Goal: Task Accomplishment & Management: Manage account settings

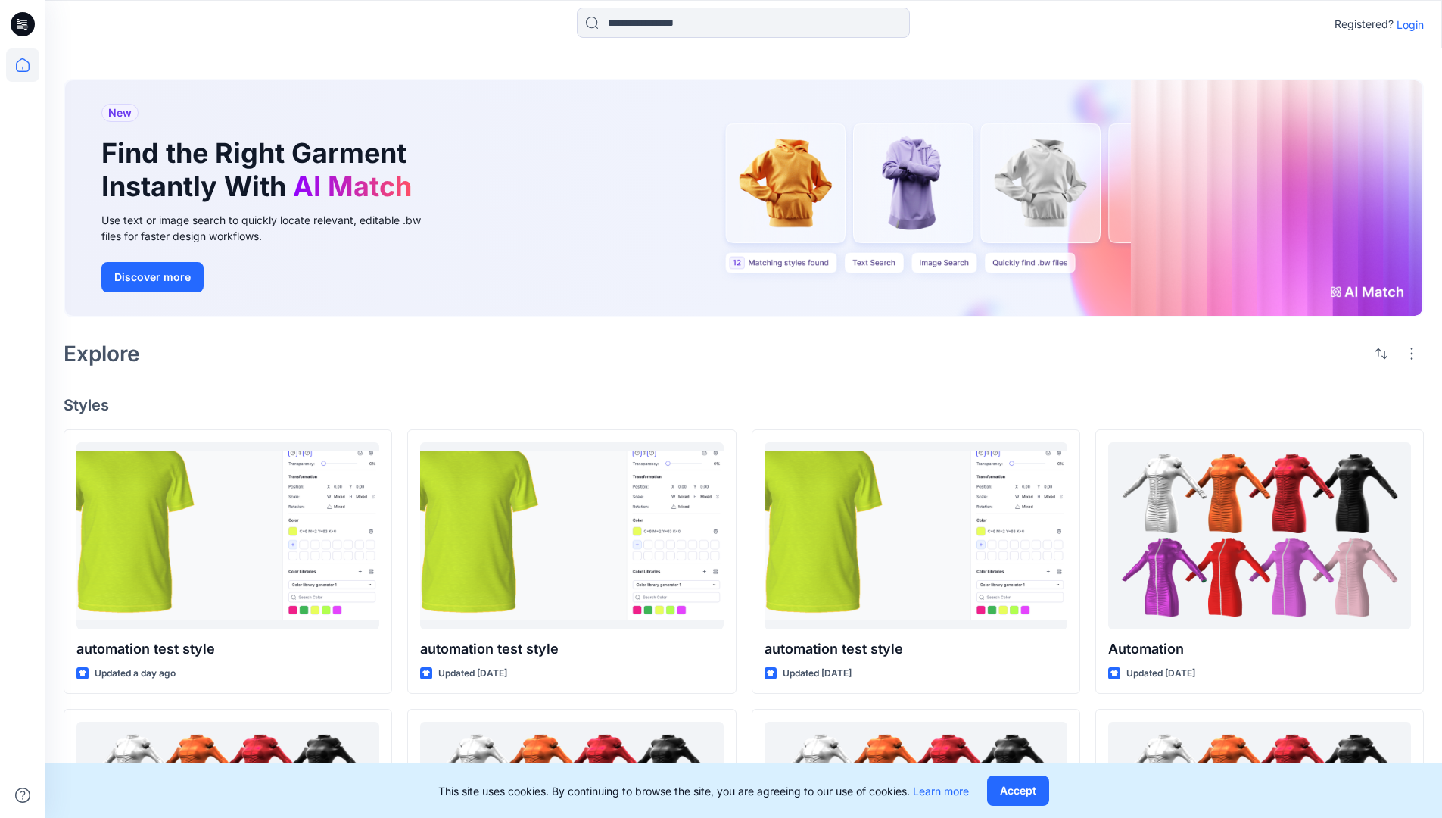
click at [1407, 24] on p "Login" at bounding box center [1410, 25] width 27 height 16
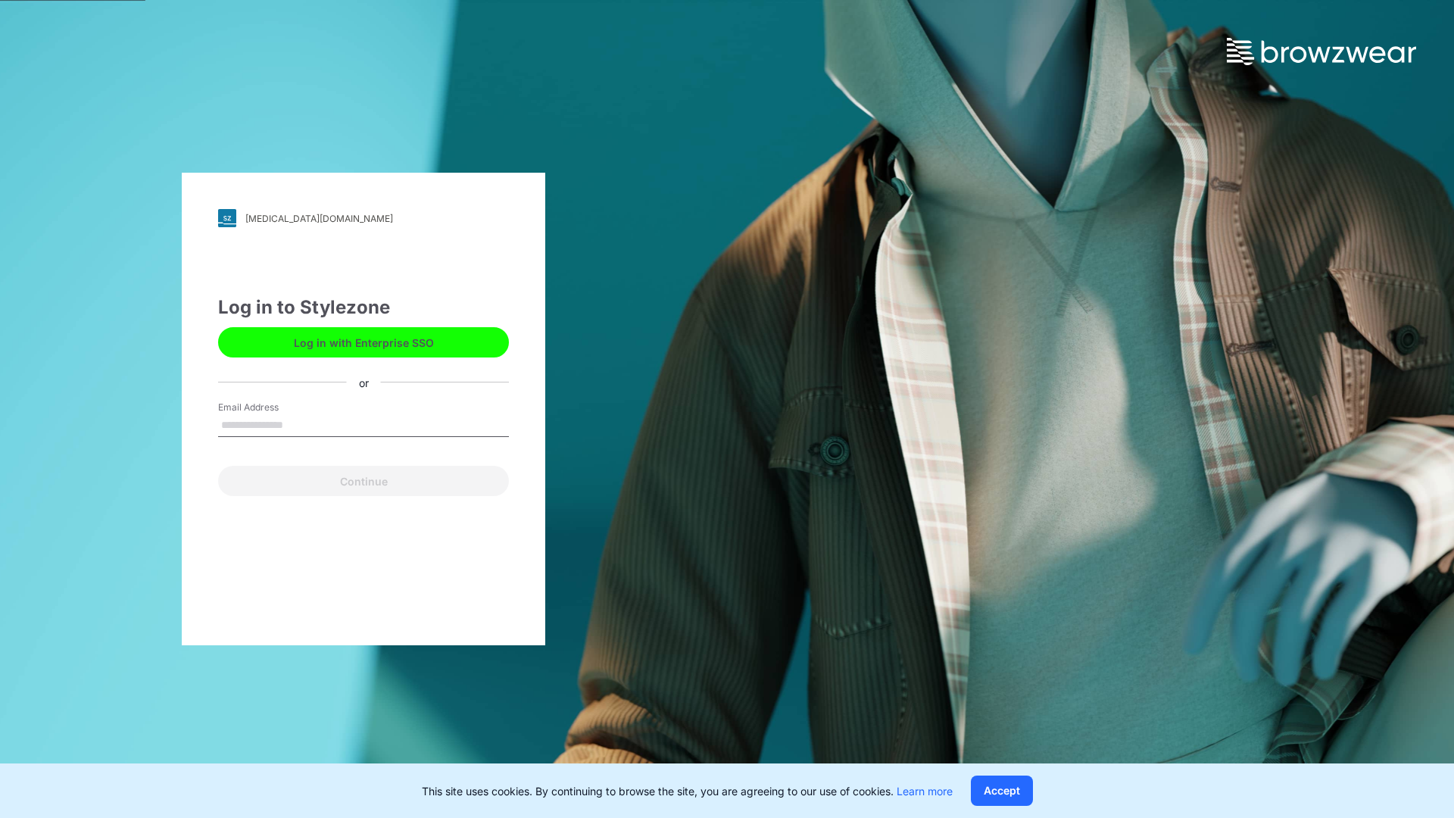
click at [299, 424] on input "Email Address" at bounding box center [363, 425] width 291 height 23
type input "**********"
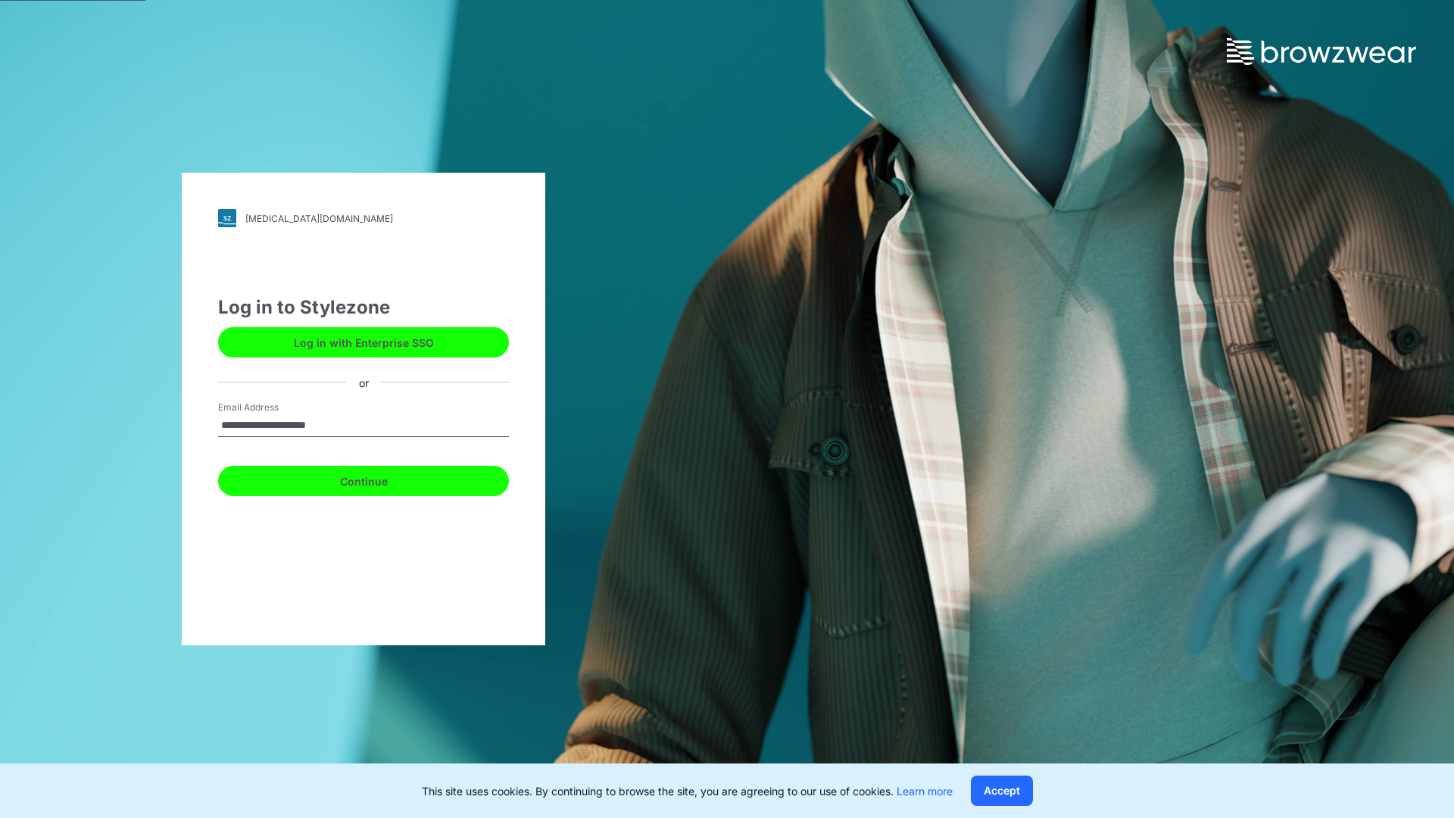
click at [380, 478] on button "Continue" at bounding box center [363, 481] width 291 height 30
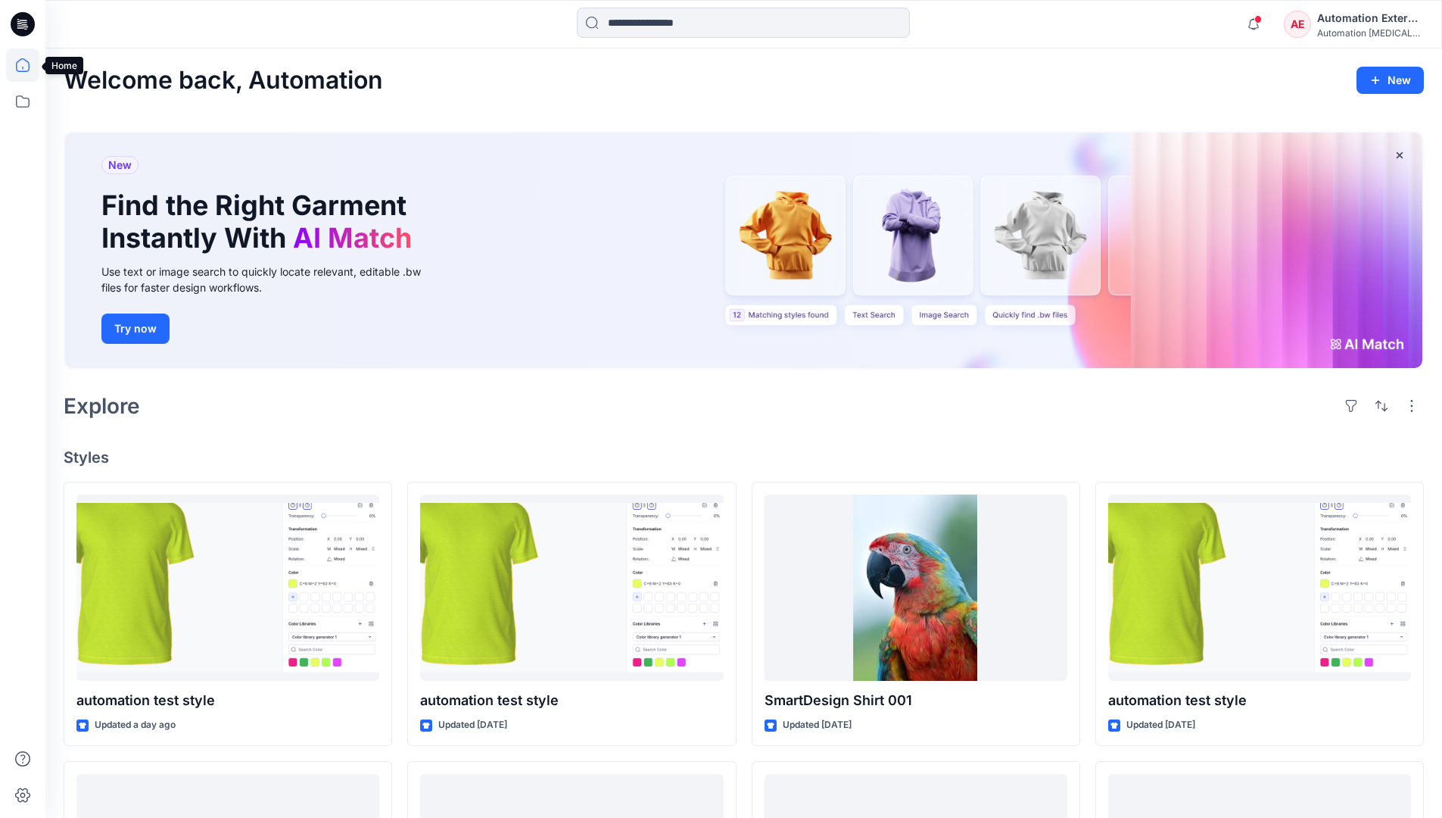
click at [29, 65] on icon at bounding box center [23, 65] width 14 height 14
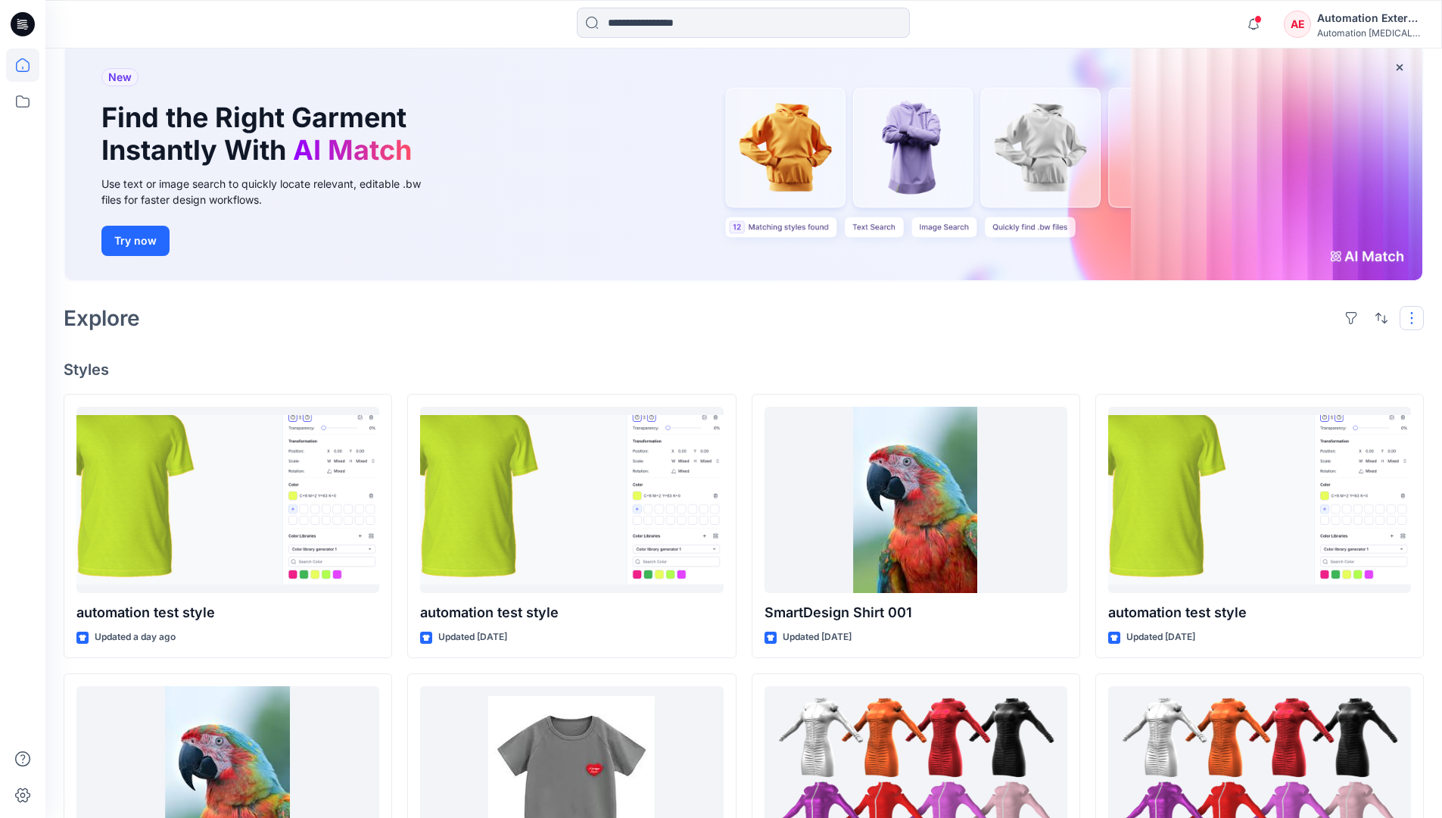
click at [1414, 317] on button "button" at bounding box center [1412, 318] width 24 height 24
click at [1378, 316] on button "button" at bounding box center [1382, 318] width 24 height 24
click at [1314, 348] on p "Last update" at bounding box center [1330, 356] width 95 height 16
click at [1301, 388] on p "A to Z" at bounding box center [1330, 390] width 95 height 16
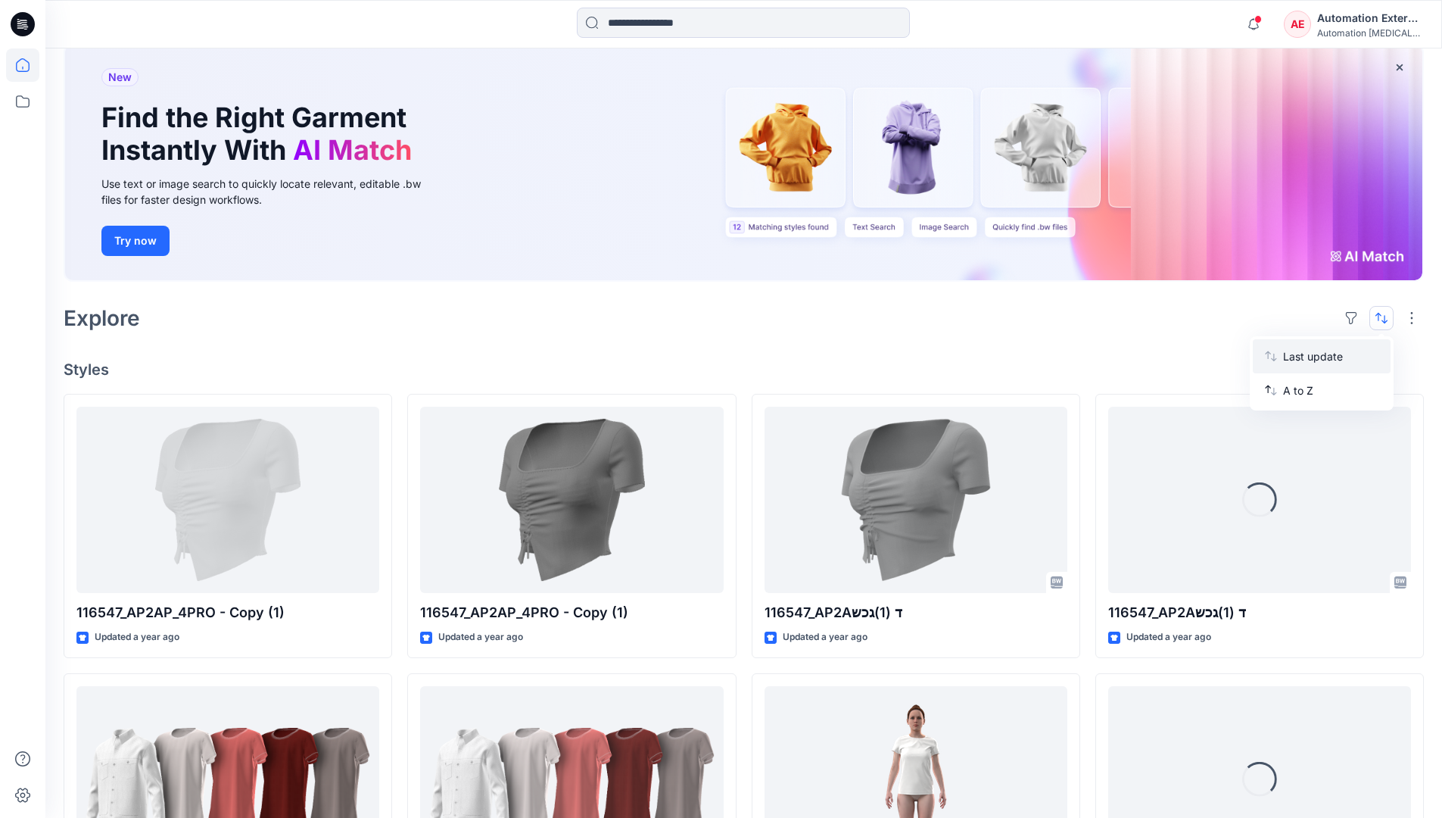
click at [1301, 353] on p "Last update" at bounding box center [1330, 356] width 95 height 16
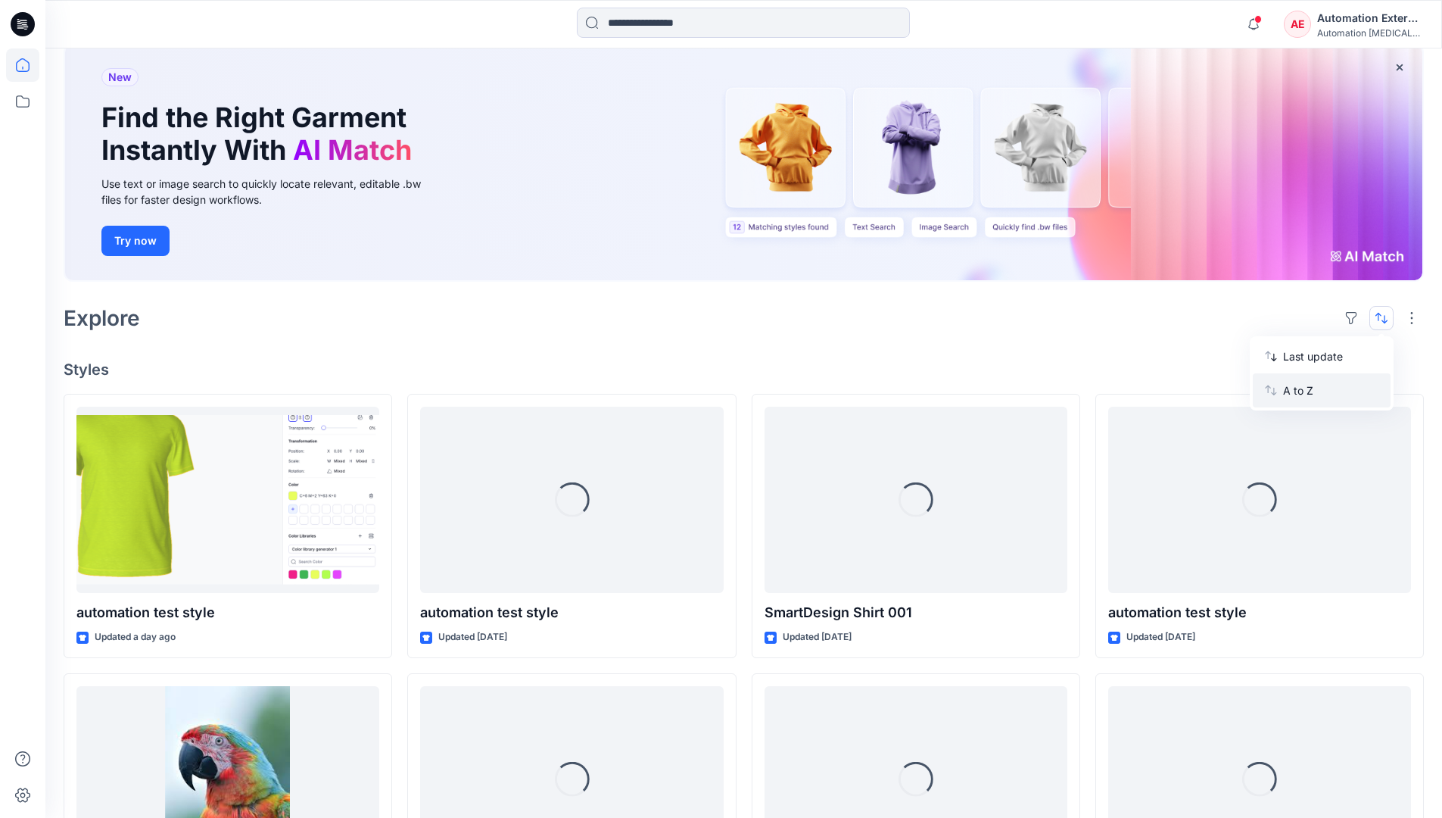
click at [1300, 394] on p "A to Z" at bounding box center [1330, 390] width 95 height 16
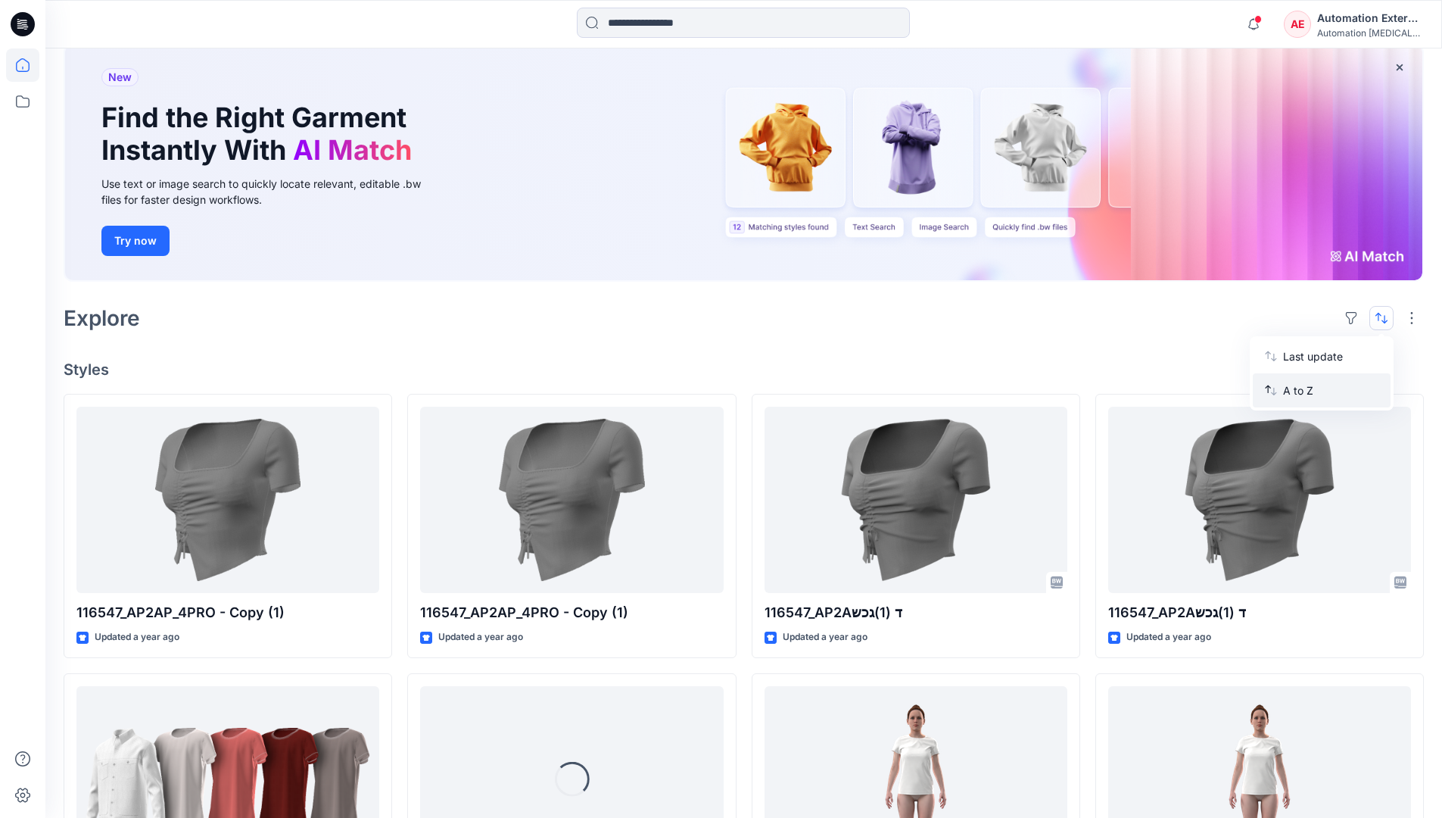
click at [1300, 390] on p "A to Z" at bounding box center [1330, 390] width 95 height 16
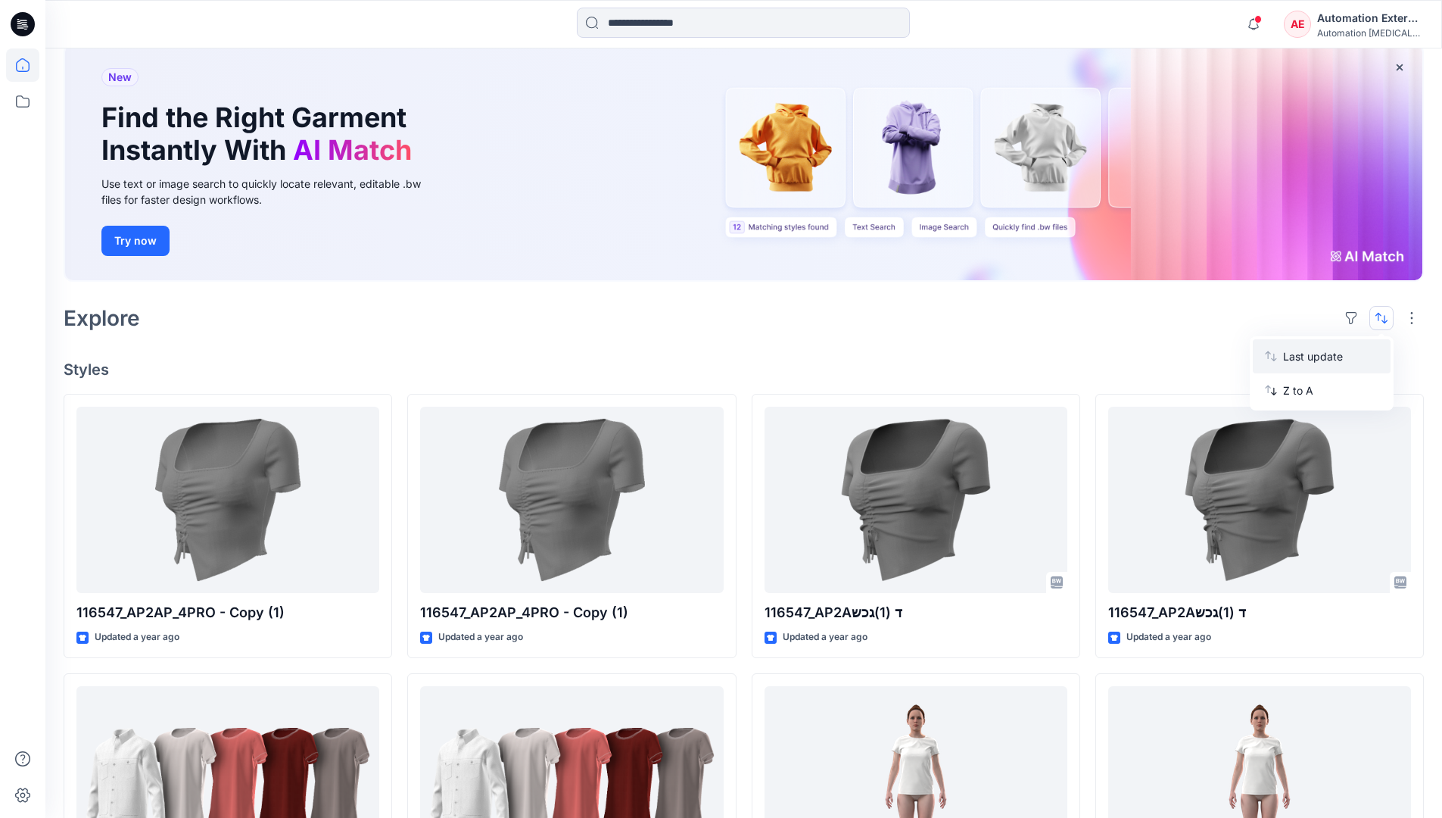
click at [1300, 360] on p "Last update" at bounding box center [1330, 356] width 95 height 16
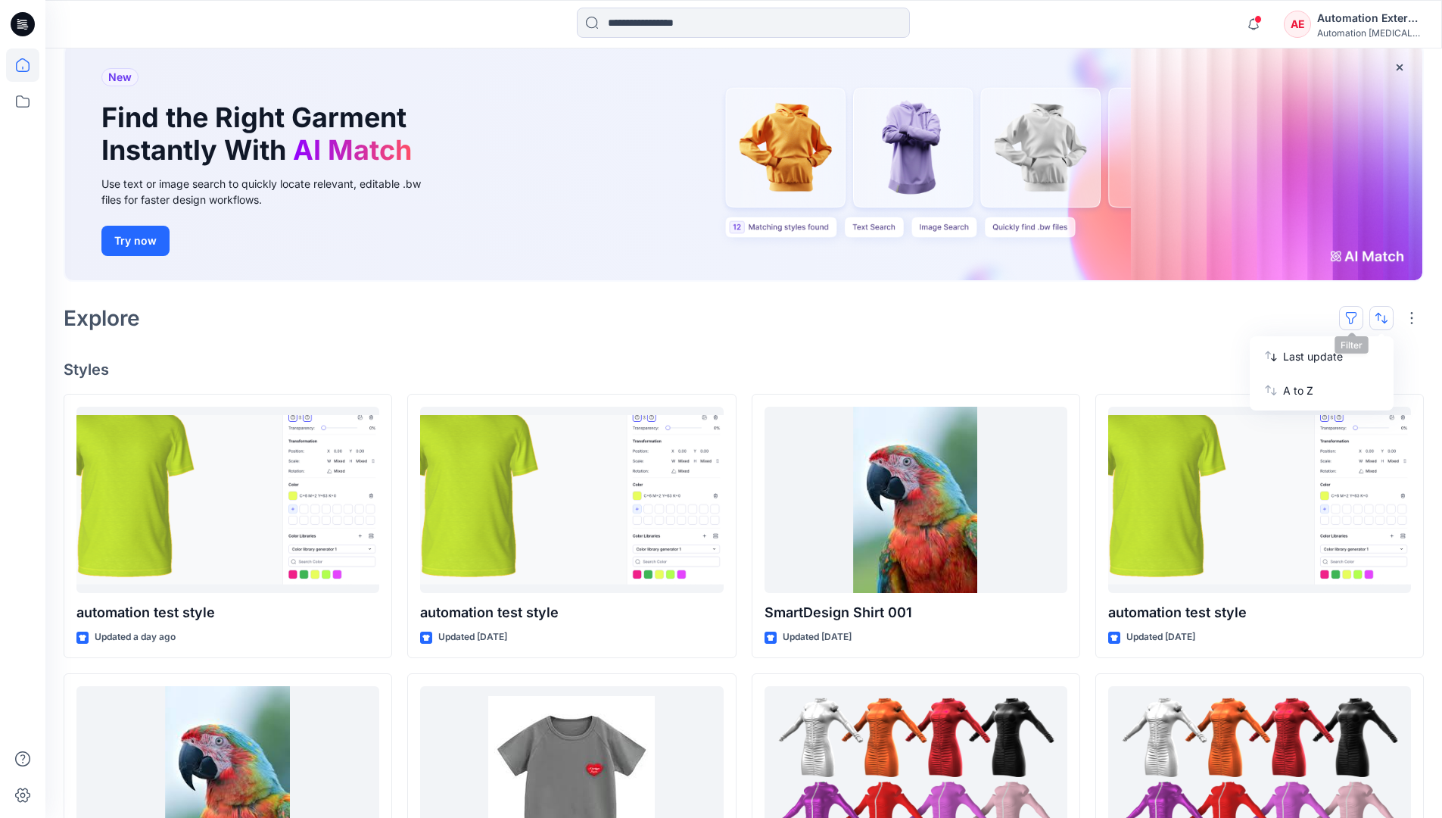
click at [1358, 316] on button "button" at bounding box center [1351, 318] width 24 height 24
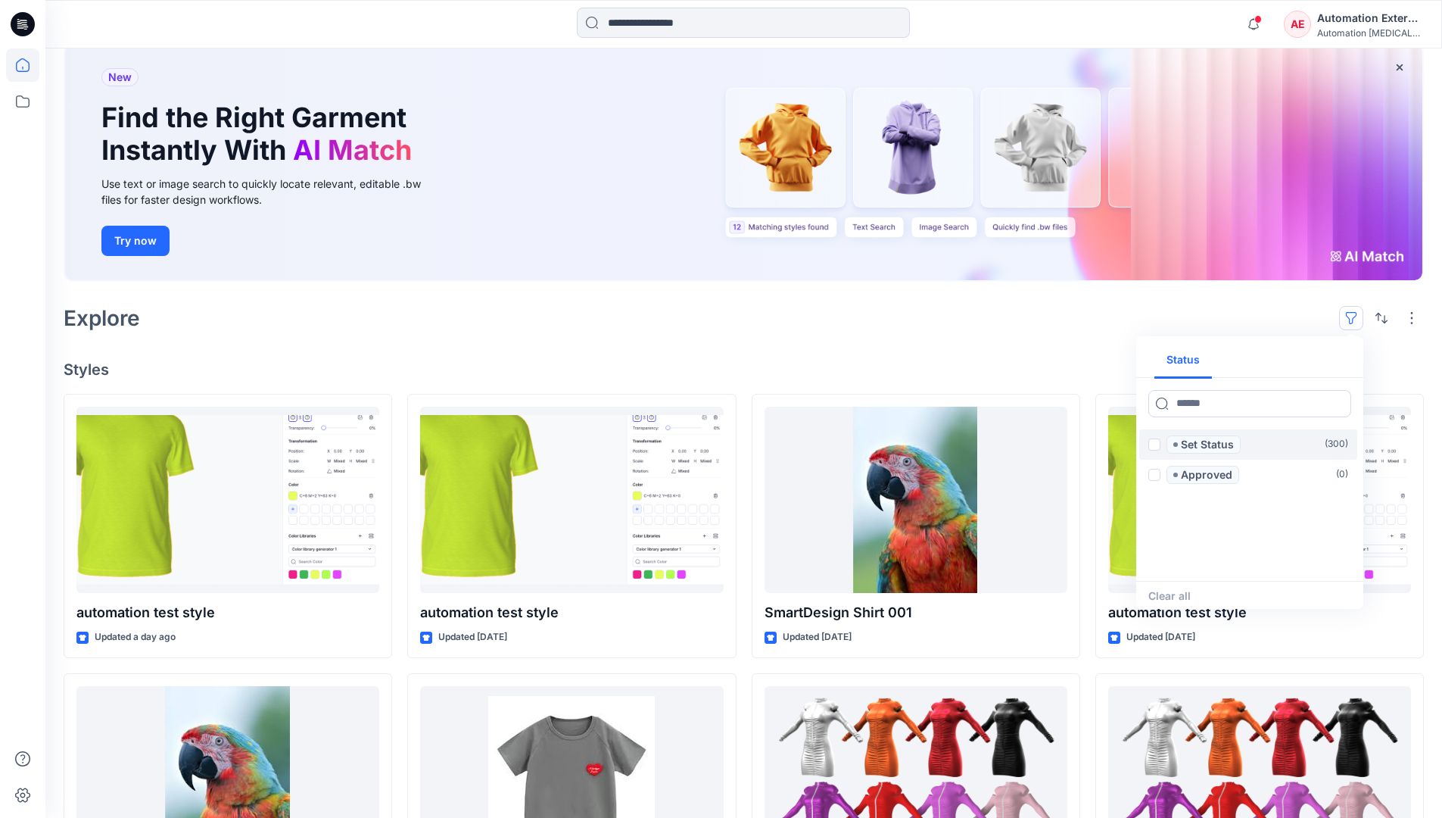
click at [1155, 446] on span at bounding box center [1155, 444] width 12 height 12
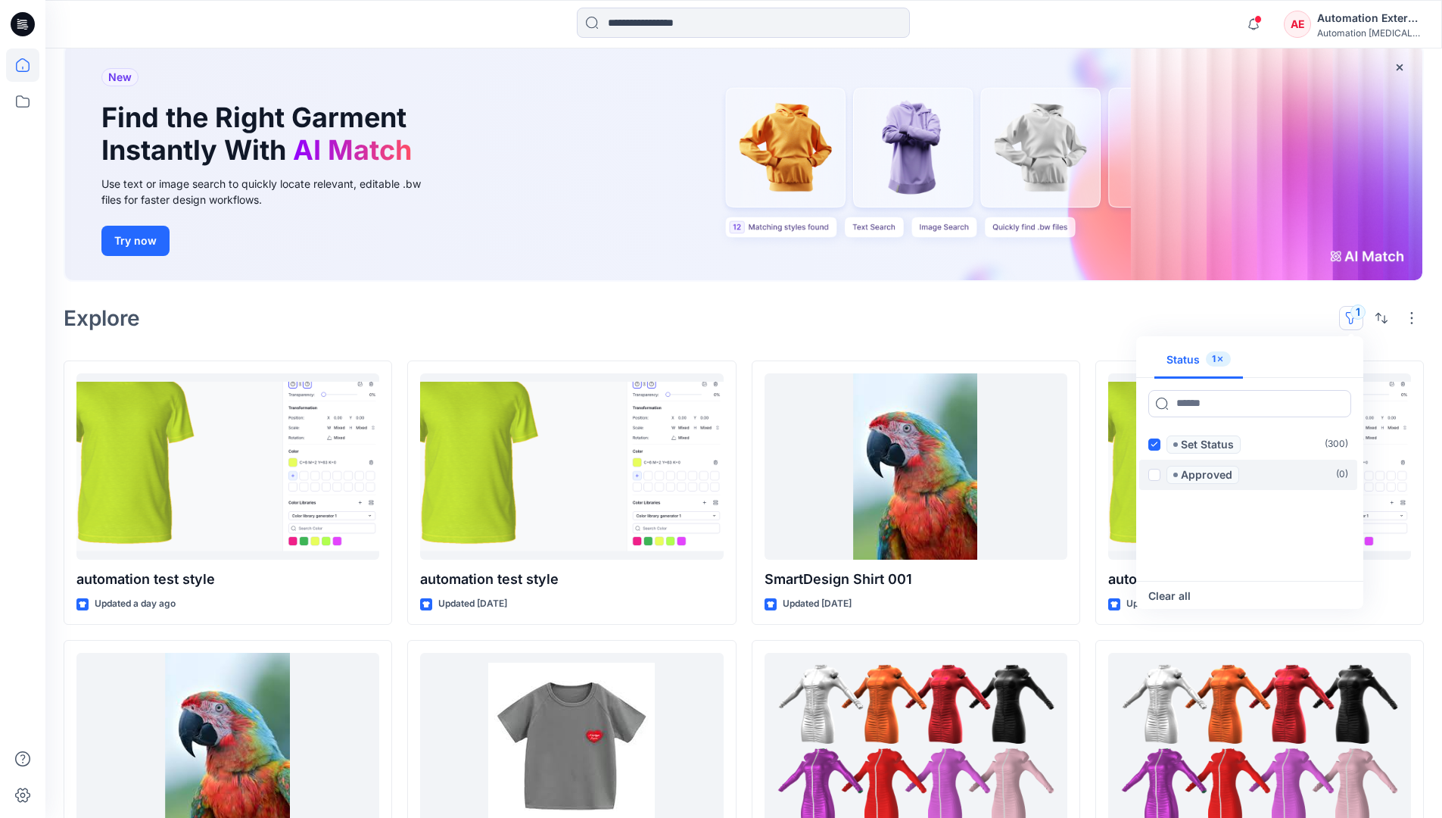
click at [1157, 472] on span at bounding box center [1155, 475] width 12 height 12
click at [1155, 445] on icon at bounding box center [1154, 443] width 7 height 5
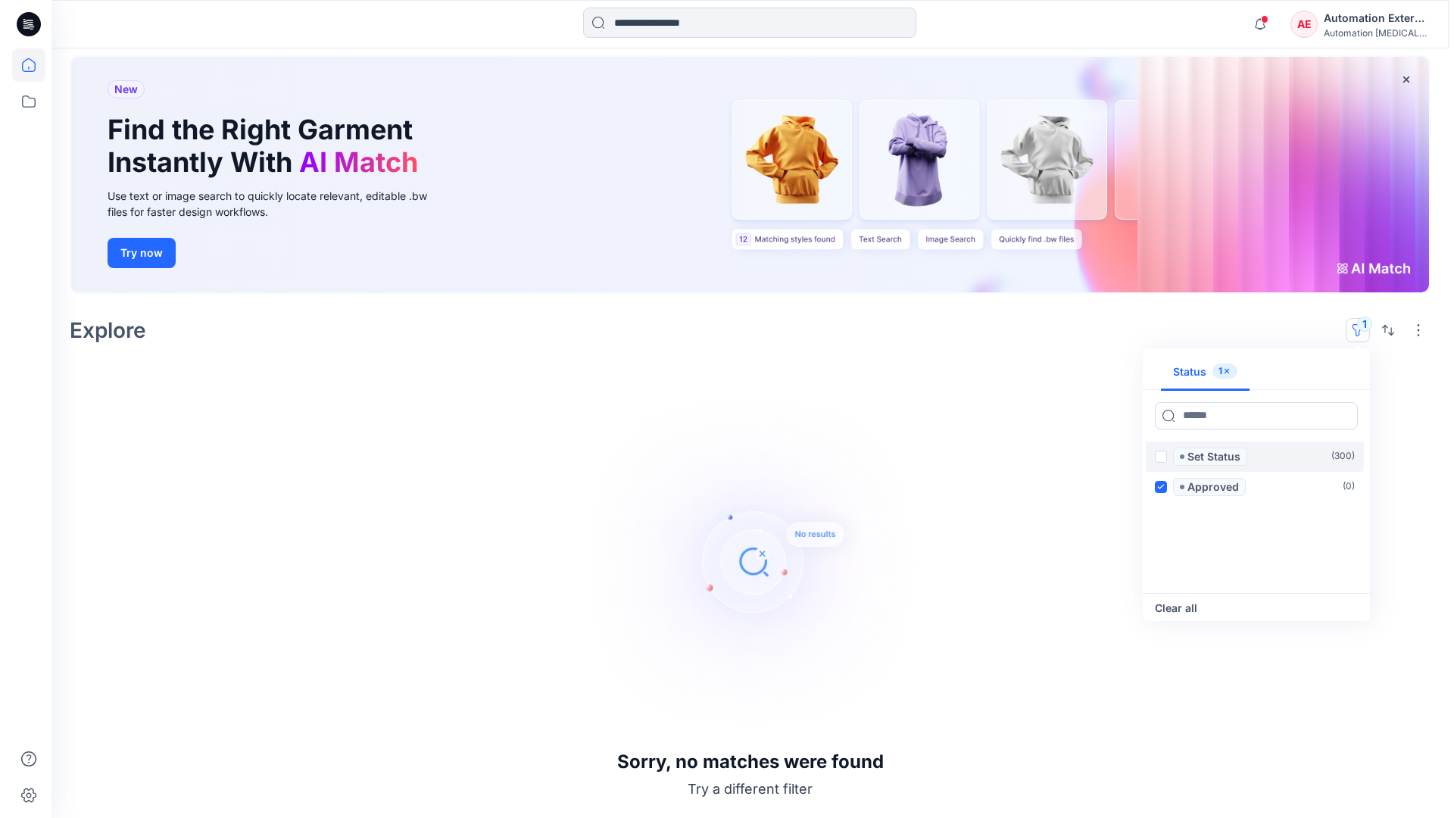
scroll to position [76, 0]
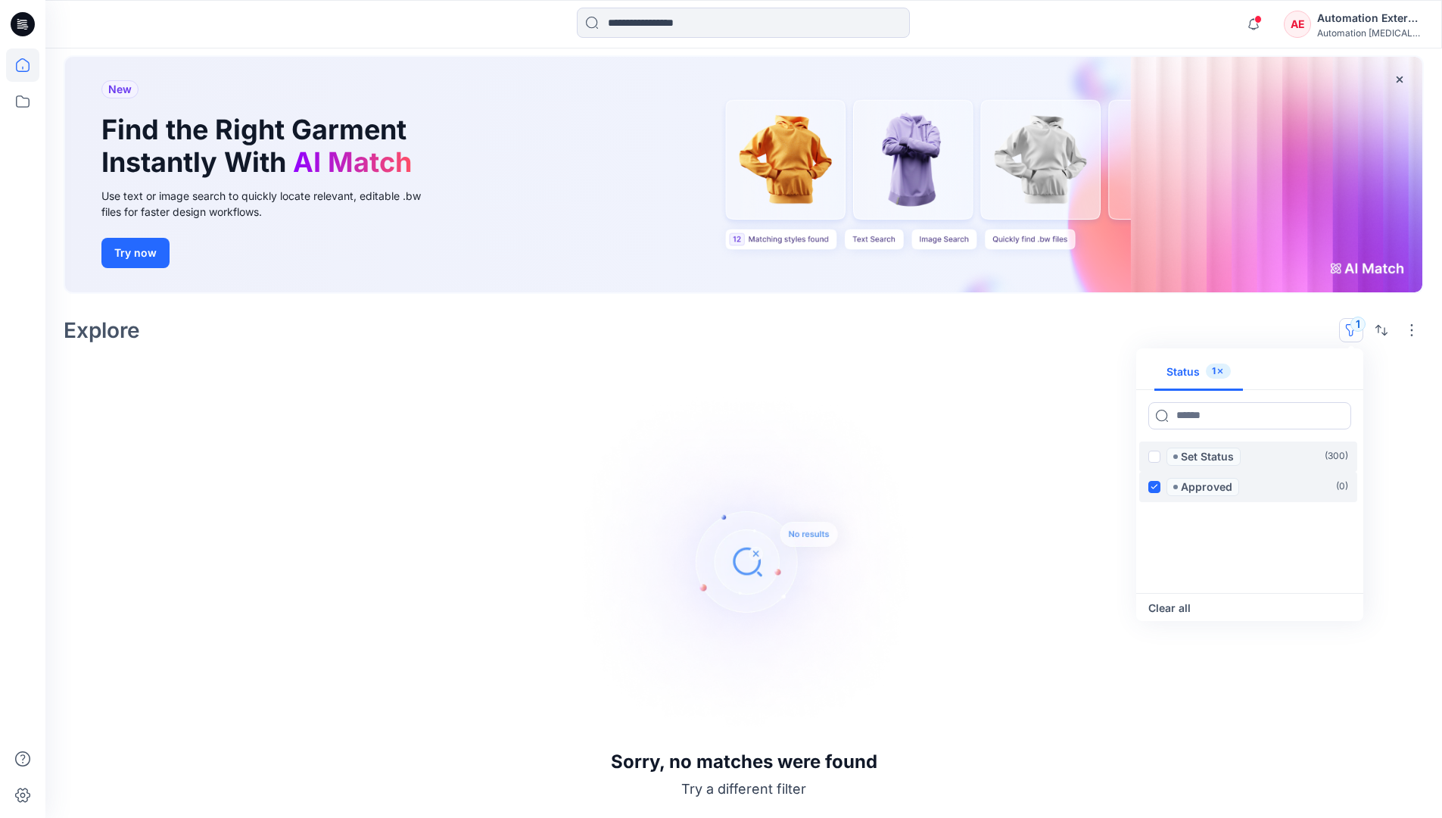
click at [1155, 485] on icon at bounding box center [1154, 486] width 7 height 5
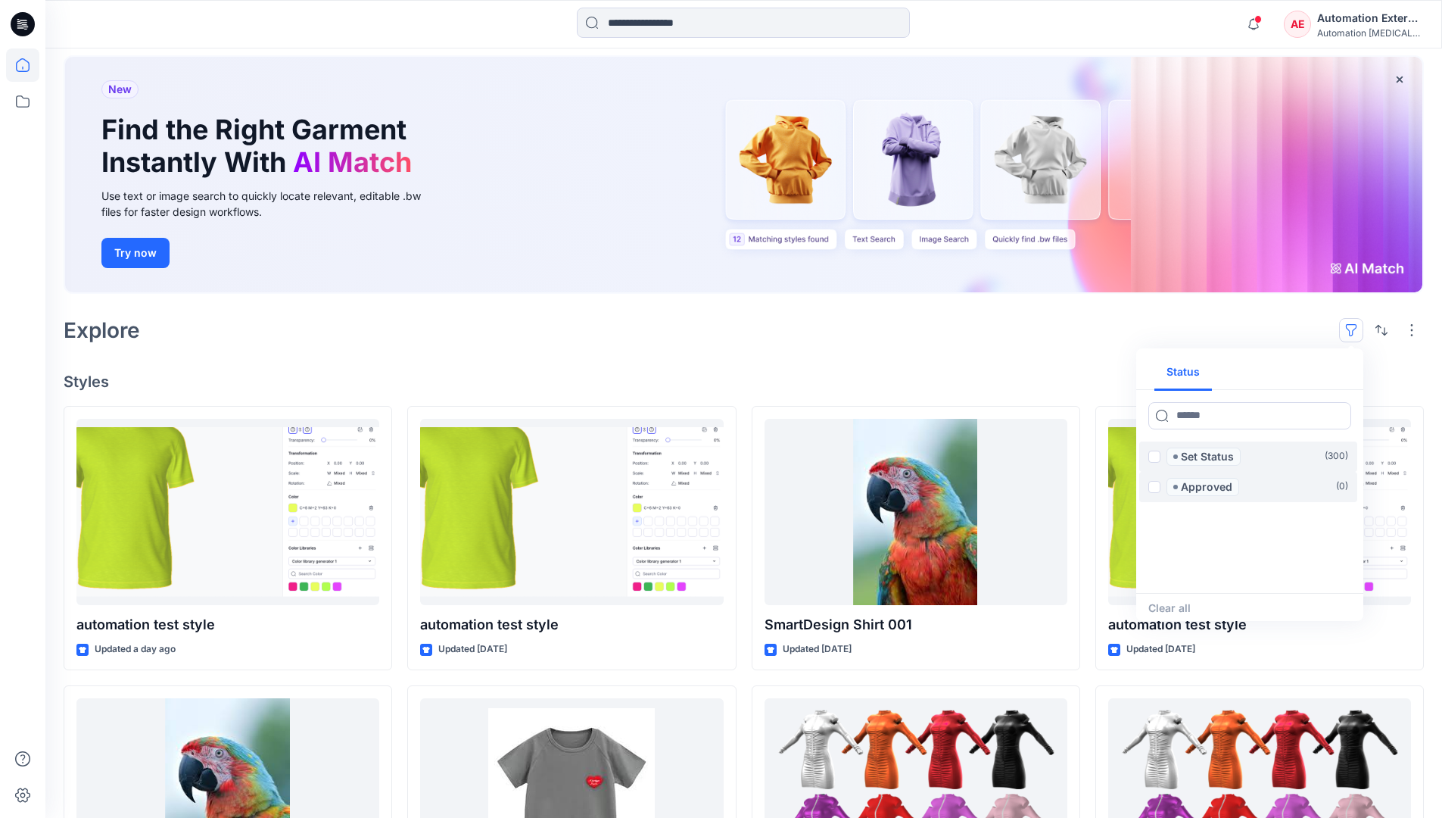
click at [1305, 373] on div "Status" at bounding box center [1249, 372] width 227 height 36
click at [1193, 371] on button "Status" at bounding box center [1184, 372] width 58 height 36
click at [1205, 419] on input at bounding box center [1250, 415] width 203 height 27
type input "******"
click at [1211, 457] on p "Set Status" at bounding box center [1207, 456] width 53 height 18
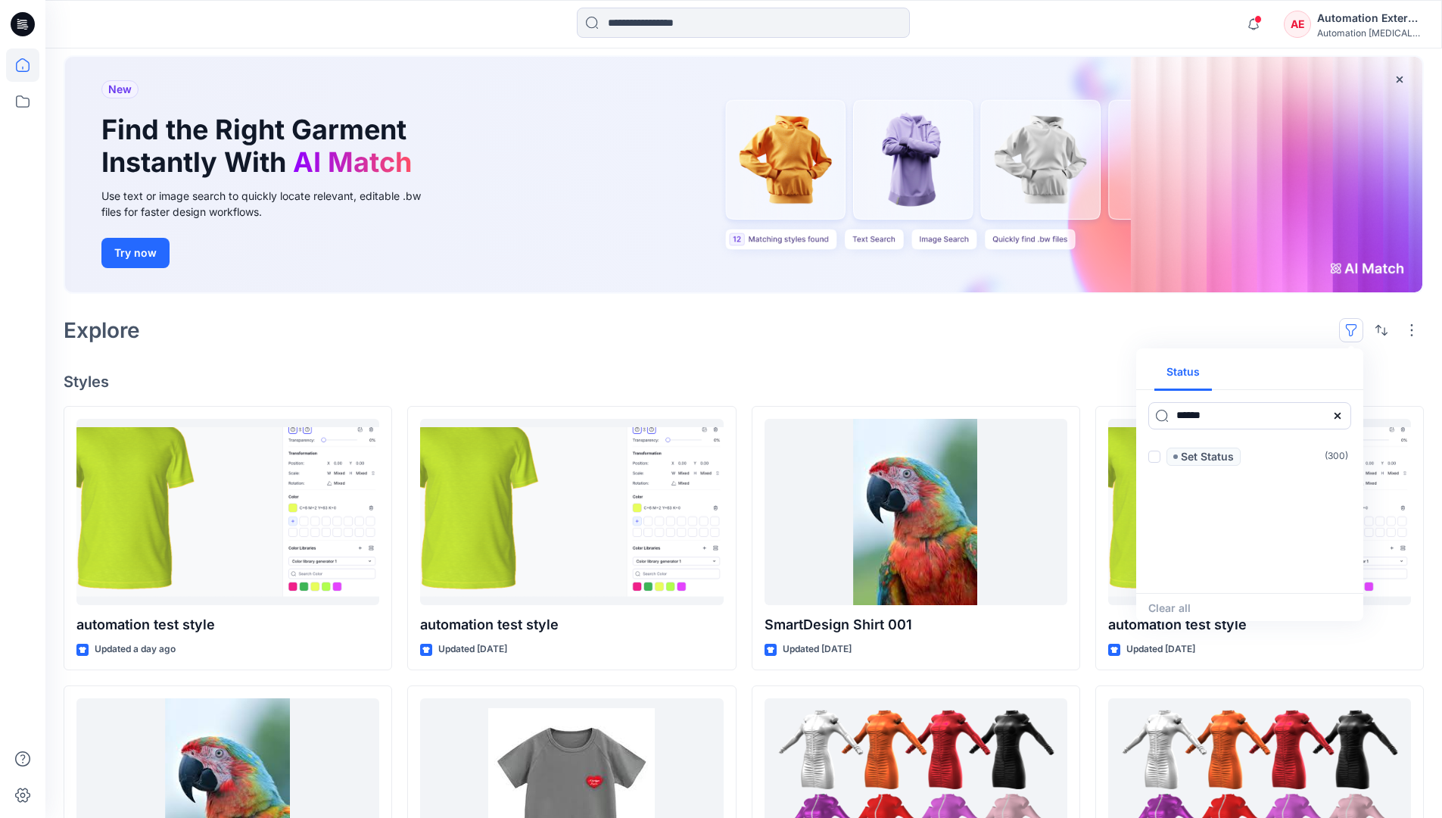
click at [1342, 419] on icon at bounding box center [1338, 416] width 12 height 12
click at [1193, 378] on button "Status" at bounding box center [1184, 372] width 58 height 36
click at [1207, 457] on p "Set Status" at bounding box center [1207, 456] width 53 height 18
click at [1158, 457] on span at bounding box center [1155, 456] width 12 height 12
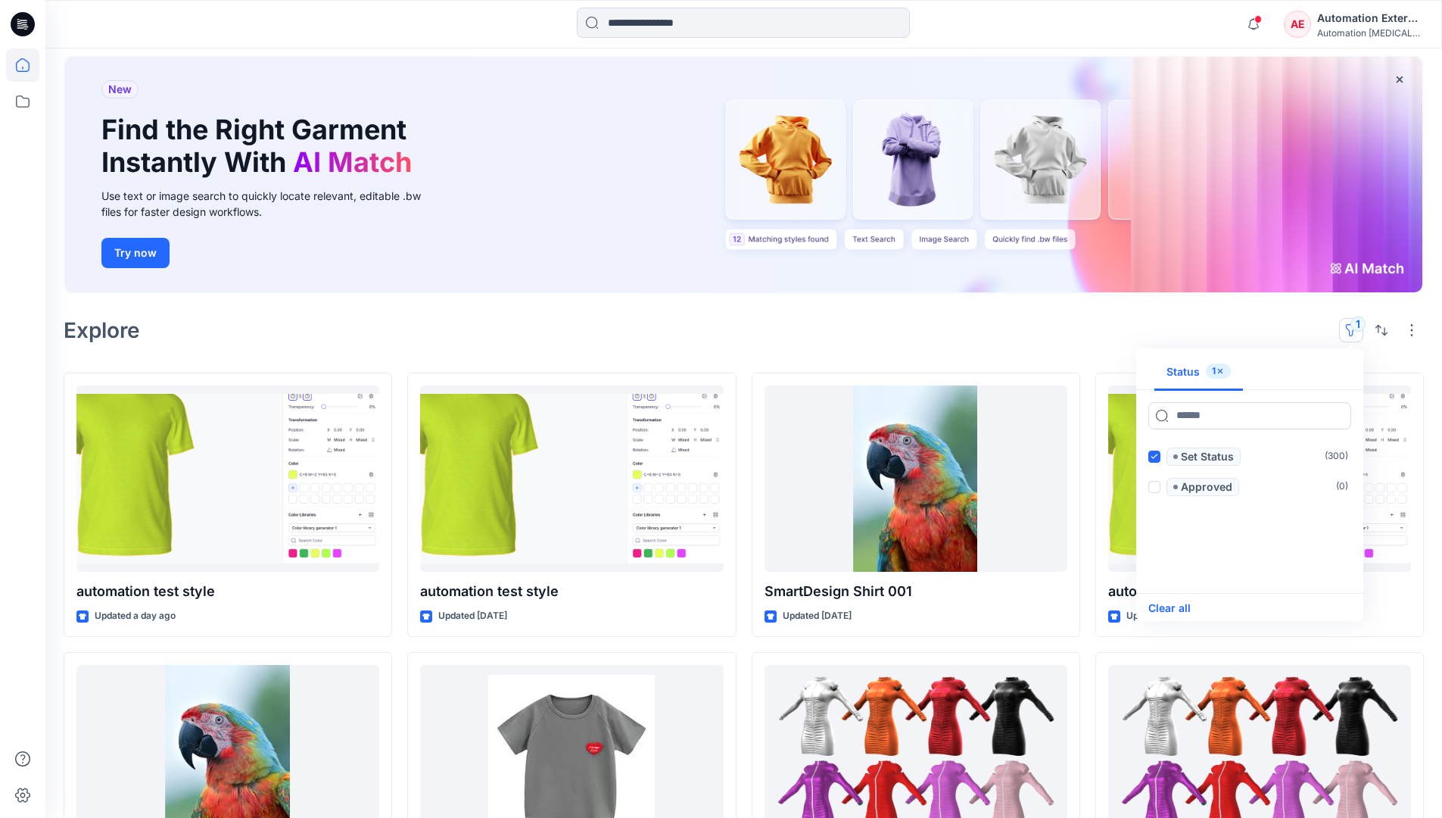
click at [1181, 606] on button "Clear all" at bounding box center [1170, 608] width 42 height 18
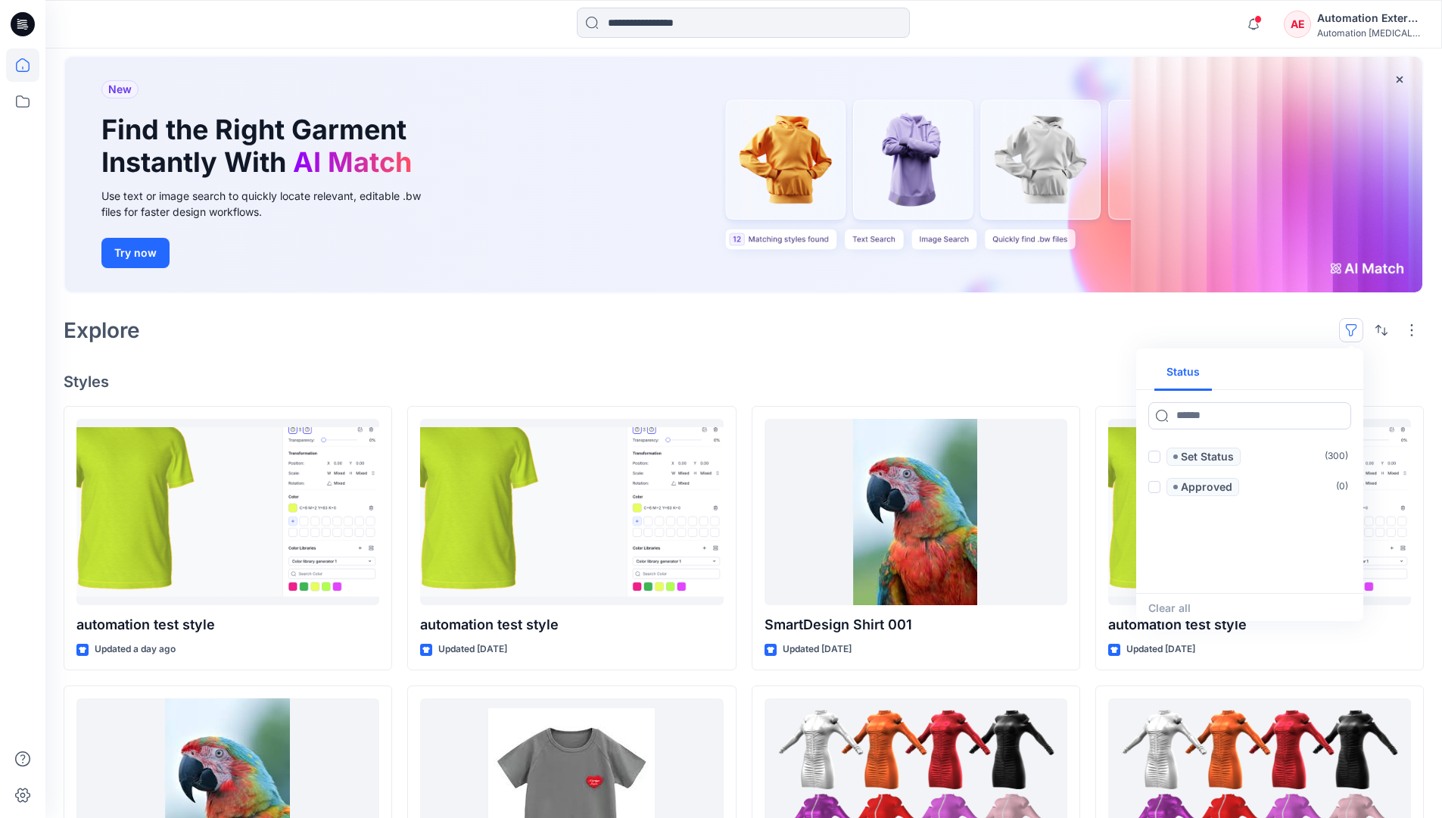
click at [1355, 325] on button "button" at bounding box center [1351, 330] width 24 height 24
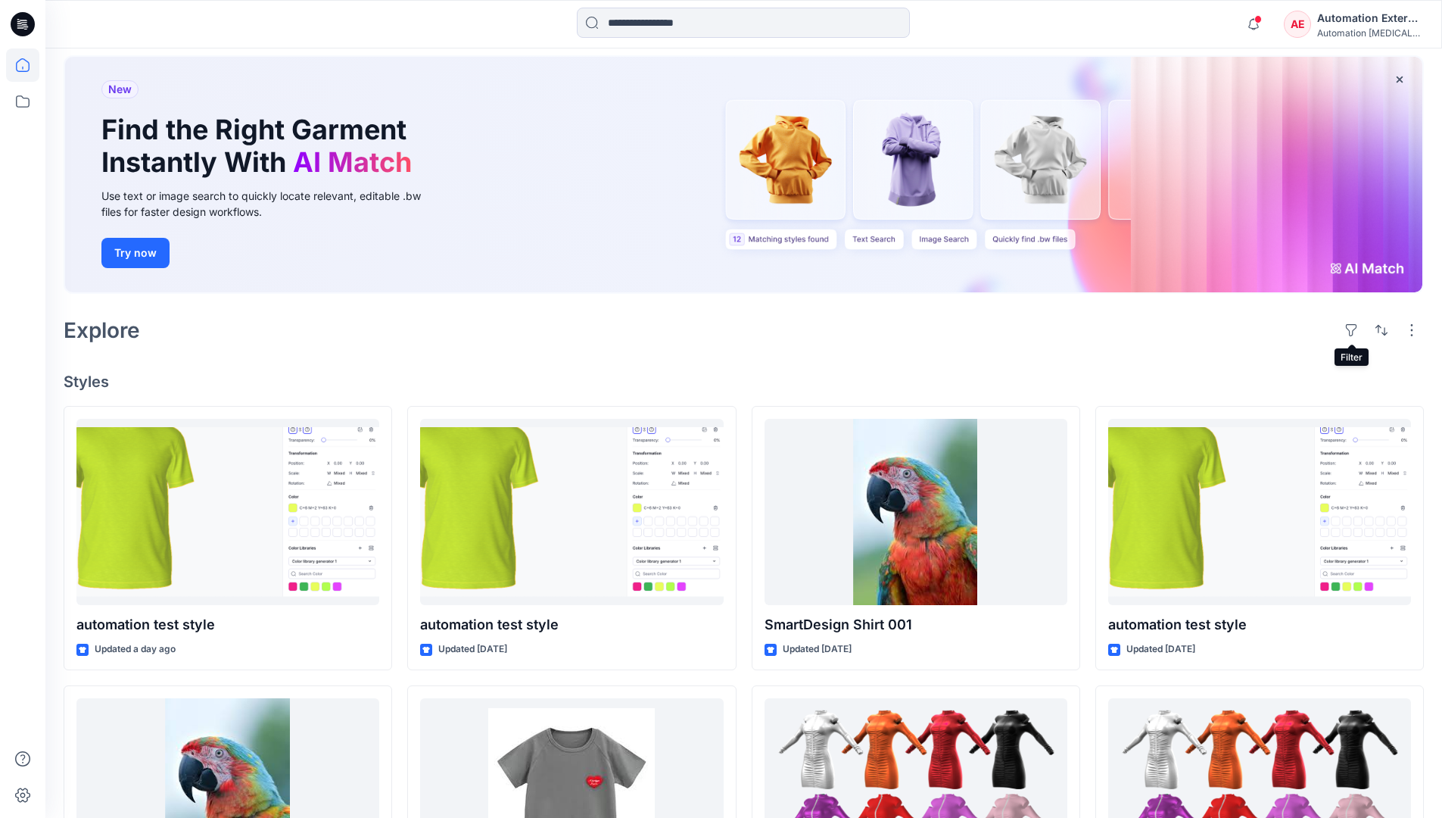
click at [1371, 23] on div "Automation External" at bounding box center [1370, 18] width 106 height 18
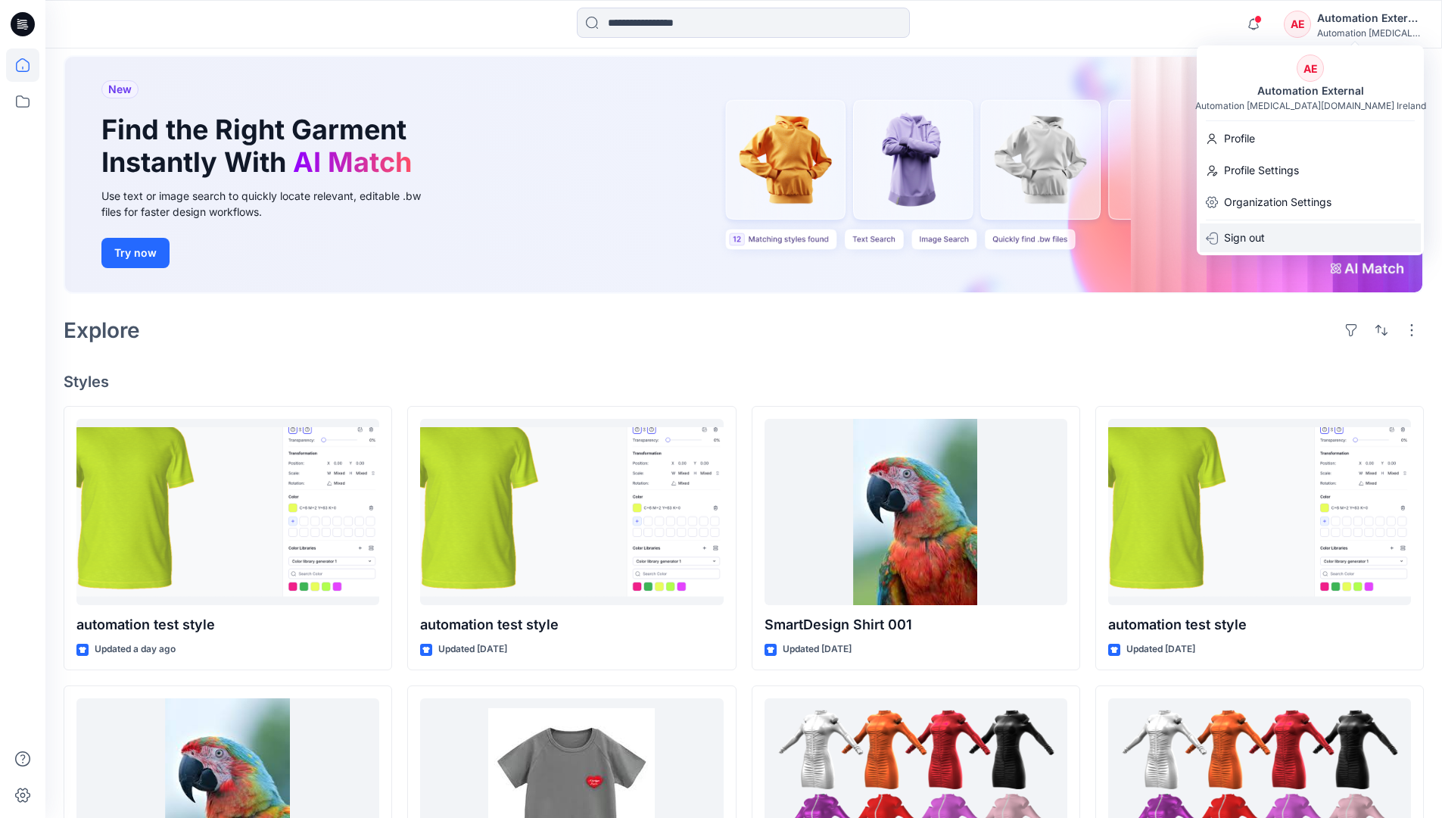
click at [1273, 235] on div "Sign out" at bounding box center [1310, 237] width 221 height 29
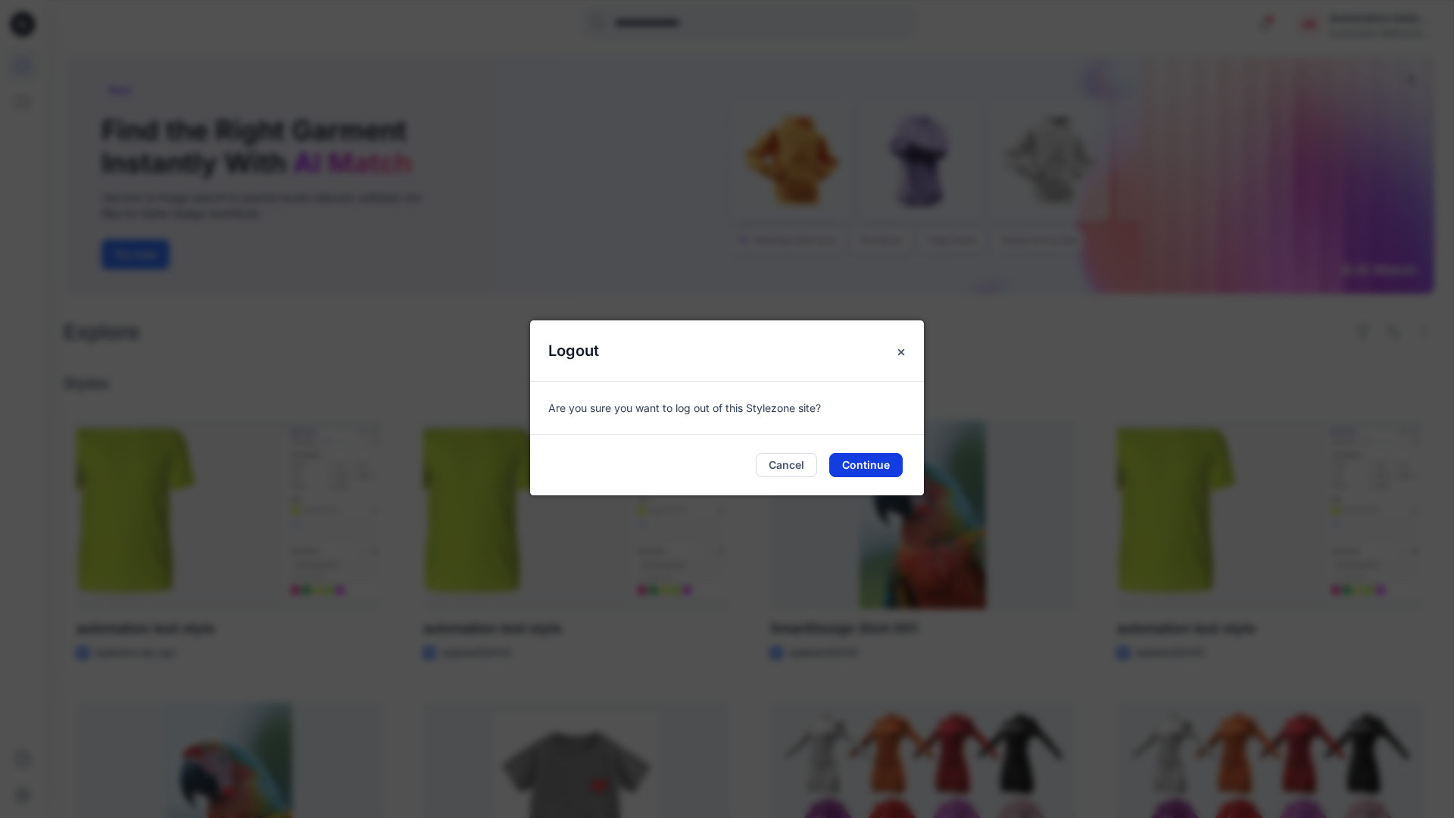
click at [875, 459] on button "Continue" at bounding box center [865, 465] width 73 height 24
